Goal: Information Seeking & Learning: Learn about a topic

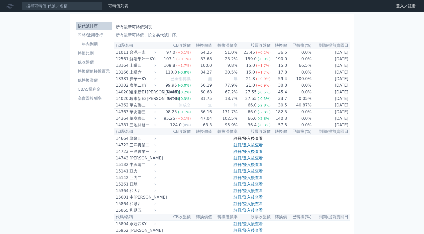
click at [247, 141] on link "註冊/登入後查看" at bounding box center [248, 138] width 29 height 5
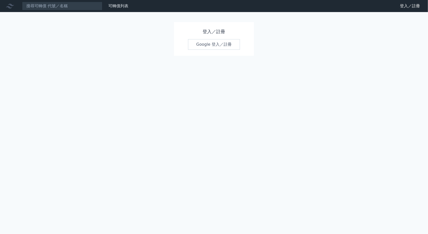
click at [209, 45] on link "Google 登入／註冊" at bounding box center [214, 44] width 52 height 11
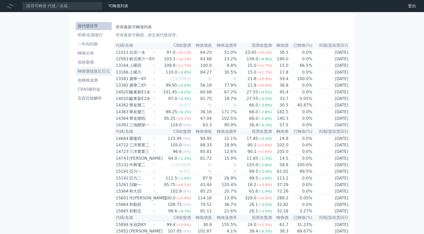
click at [102, 69] on li "轉換價值接近百元" at bounding box center [94, 71] width 36 height 6
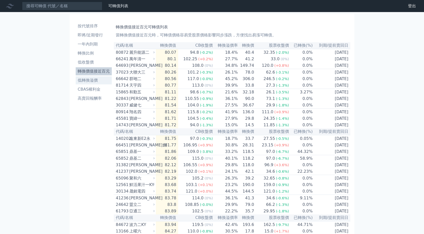
click at [95, 82] on li "低轉換溢價" at bounding box center [94, 80] width 36 height 6
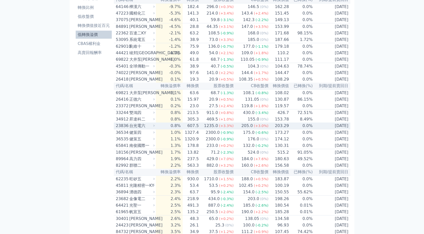
scroll to position [50, 0]
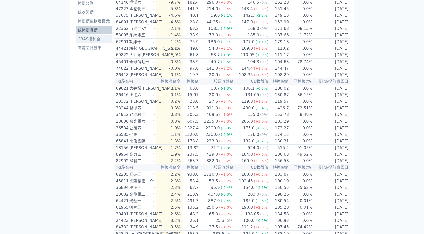
click at [89, 37] on li "CBAS權利金" at bounding box center [94, 39] width 36 height 6
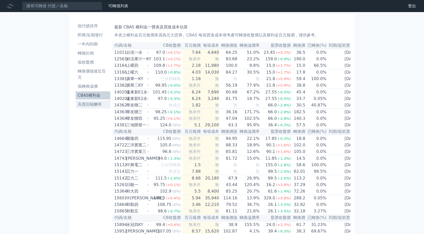
click at [88, 104] on li "高賣回報酬率" at bounding box center [93, 104] width 35 height 6
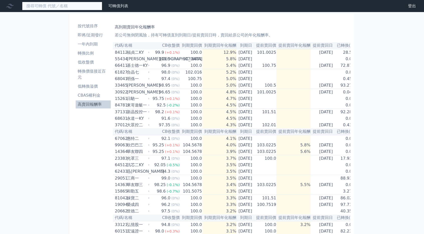
click at [79, 7] on input at bounding box center [62, 6] width 80 height 9
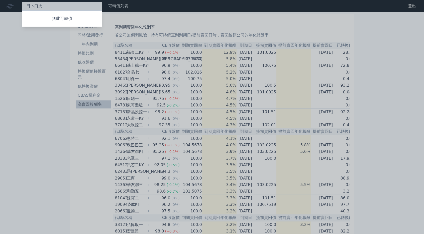
type input "景"
type input "順"
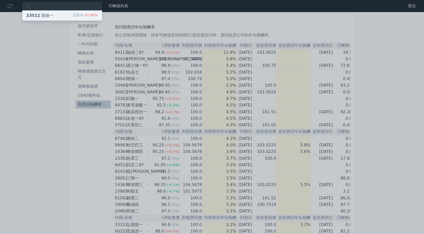
click at [43, 17] on div "23511 [PERSON_NAME]" at bounding box center [39, 16] width 27 height 6
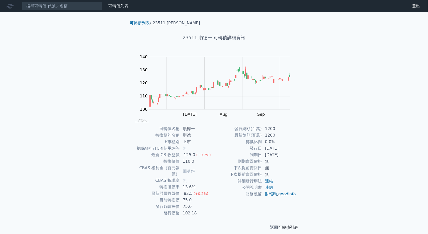
click at [293, 225] on link "可轉債列表" at bounding box center [288, 227] width 20 height 5
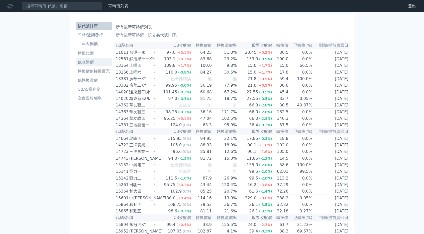
click at [92, 62] on li "低收盤價" at bounding box center [94, 62] width 36 height 6
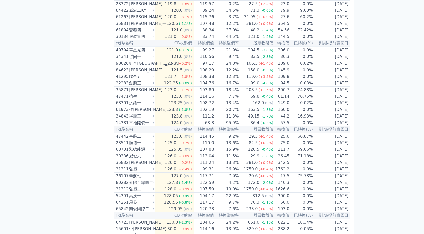
scroll to position [1800, 0]
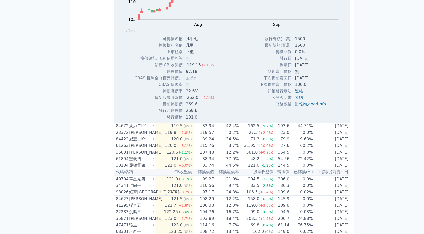
scroll to position [1850, 0]
